Goal: Task Accomplishment & Management: Use online tool/utility

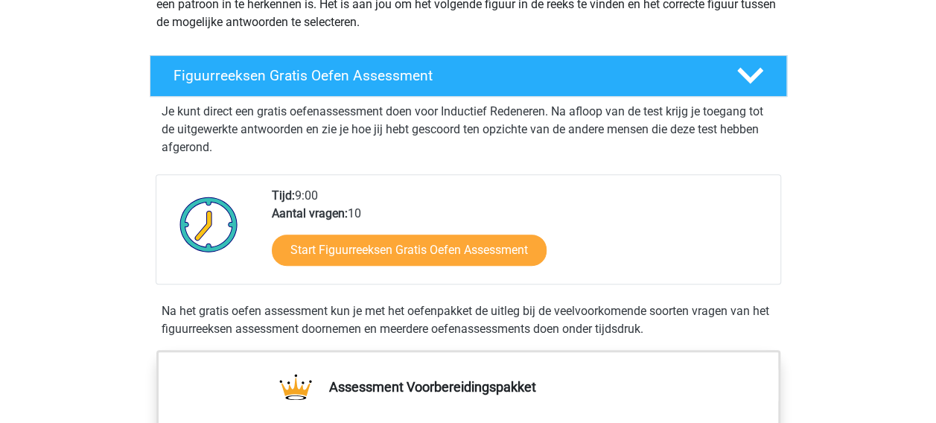
scroll to position [240, 0]
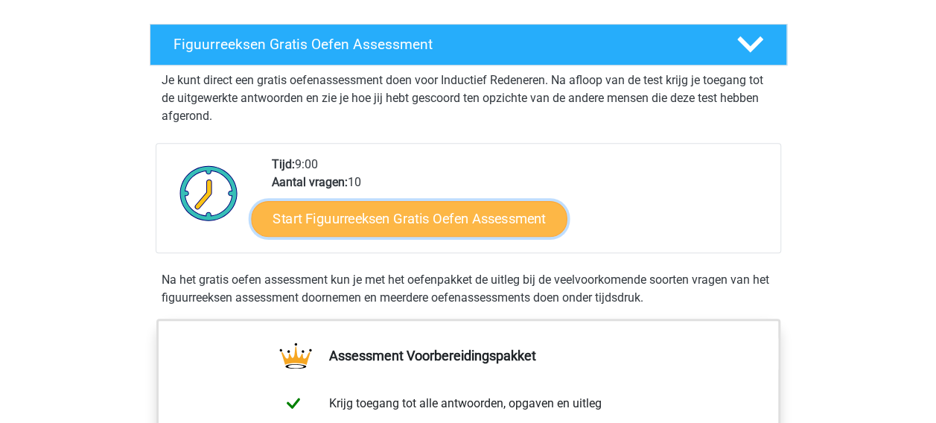
click at [463, 211] on link "Start Figuurreeksen Gratis Oefen Assessment" at bounding box center [409, 218] width 316 height 36
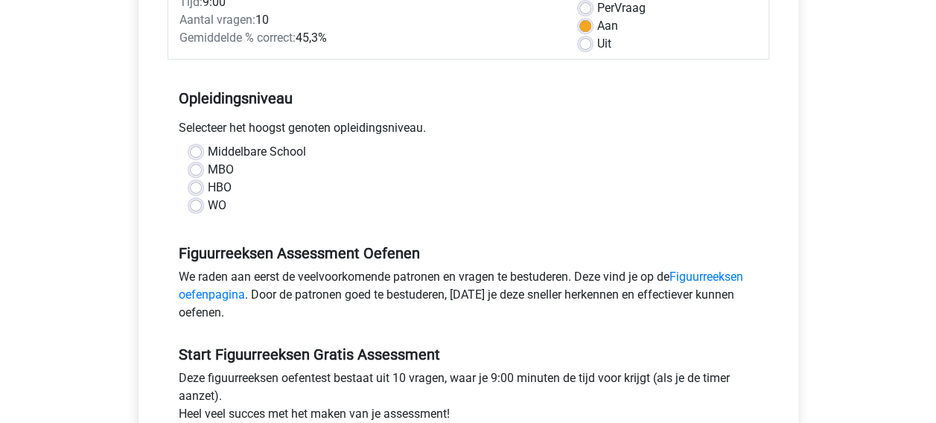
scroll to position [240, 0]
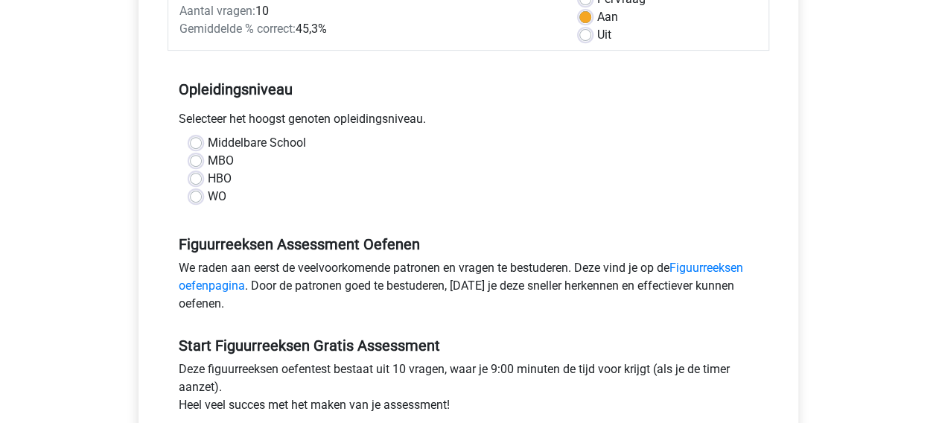
click at [208, 197] on label "WO" at bounding box center [217, 197] width 19 height 18
click at [197, 197] on input "WO" at bounding box center [196, 195] width 12 height 15
radio input "true"
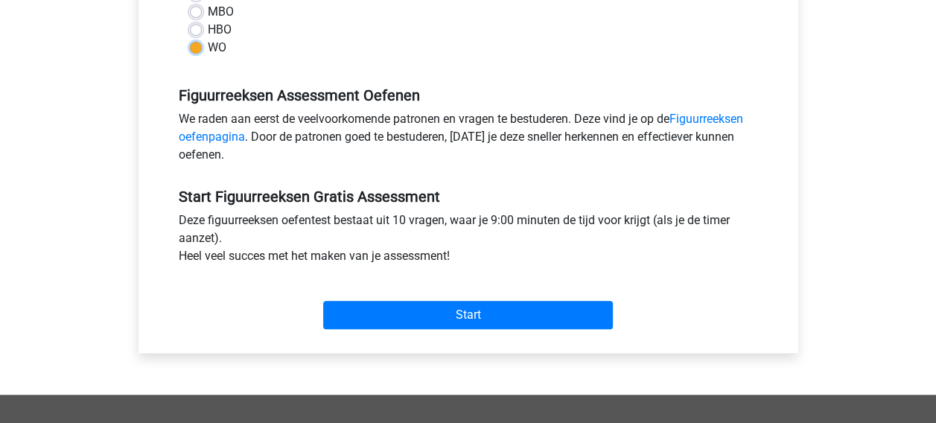
scroll to position [399, 0]
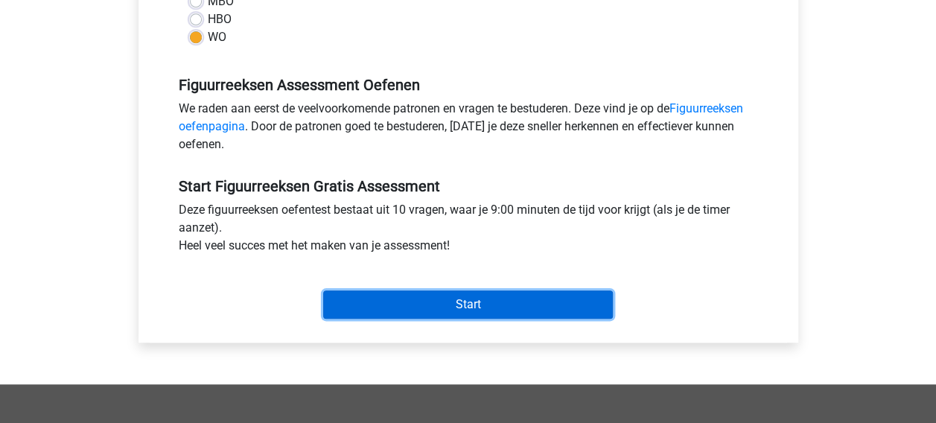
click at [492, 303] on input "Start" at bounding box center [468, 304] width 290 height 28
